Goal: Task Accomplishment & Management: Manage account settings

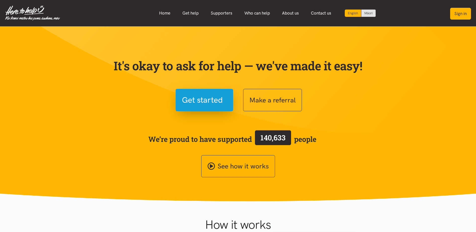
click at [465, 12] on button "Sign in" at bounding box center [460, 14] width 21 height 12
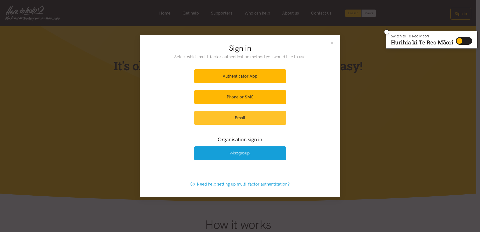
click at [236, 118] on link "Email" at bounding box center [240, 118] width 92 height 14
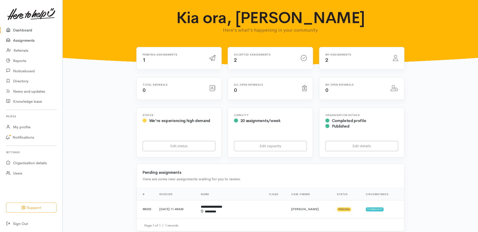
click at [23, 41] on link "Assignments" at bounding box center [31, 40] width 62 height 10
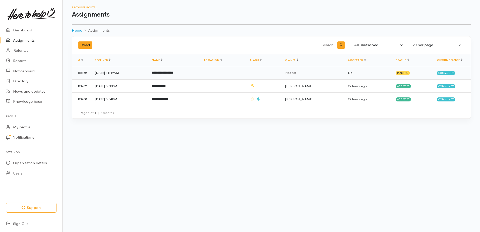
click at [113, 73] on td "3 Sep 2025, 11:49AM" at bounding box center [119, 72] width 57 height 13
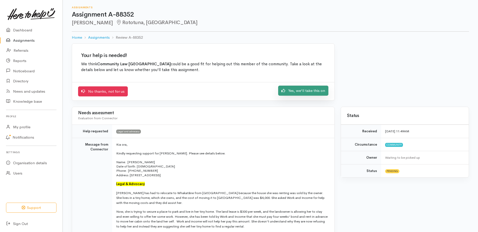
click at [301, 89] on link "Yes, we'll take this on" at bounding box center [303, 91] width 50 height 10
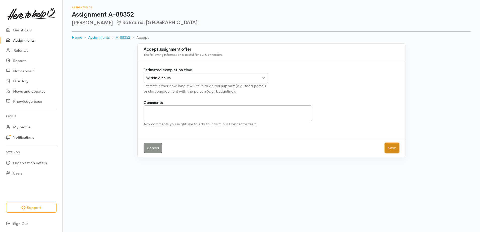
click at [393, 148] on button "Save" at bounding box center [391, 148] width 15 height 10
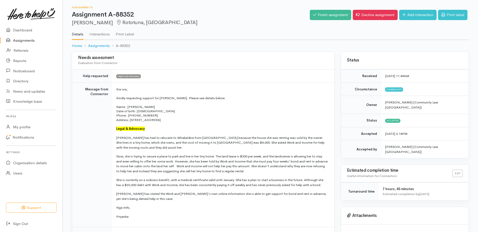
click at [165, 132] on td "Kia ora, Kindly requesting support for [PERSON_NAME]. Please see details below.…" at bounding box center [223, 155] width 222 height 145
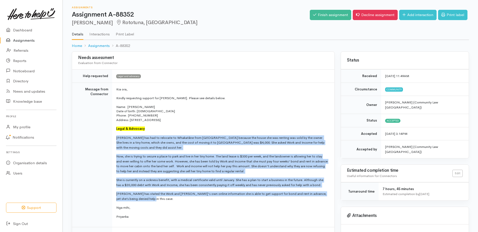
drag, startPoint x: 116, startPoint y: 137, endPoint x: 187, endPoint y: 198, distance: 93.4
click at [187, 198] on td "Kia ora, Kindly requesting support for [PERSON_NAME]. Please see details below.…" at bounding box center [223, 155] width 222 height 145
drag, startPoint x: 187, startPoint y: 198, endPoint x: 148, endPoint y: 194, distance: 39.6
copy td "Loremip dol sit am consecte ad Elitseddo eius Temporin utlabor etd magna ali en…"
